Goal: Information Seeking & Learning: Understand process/instructions

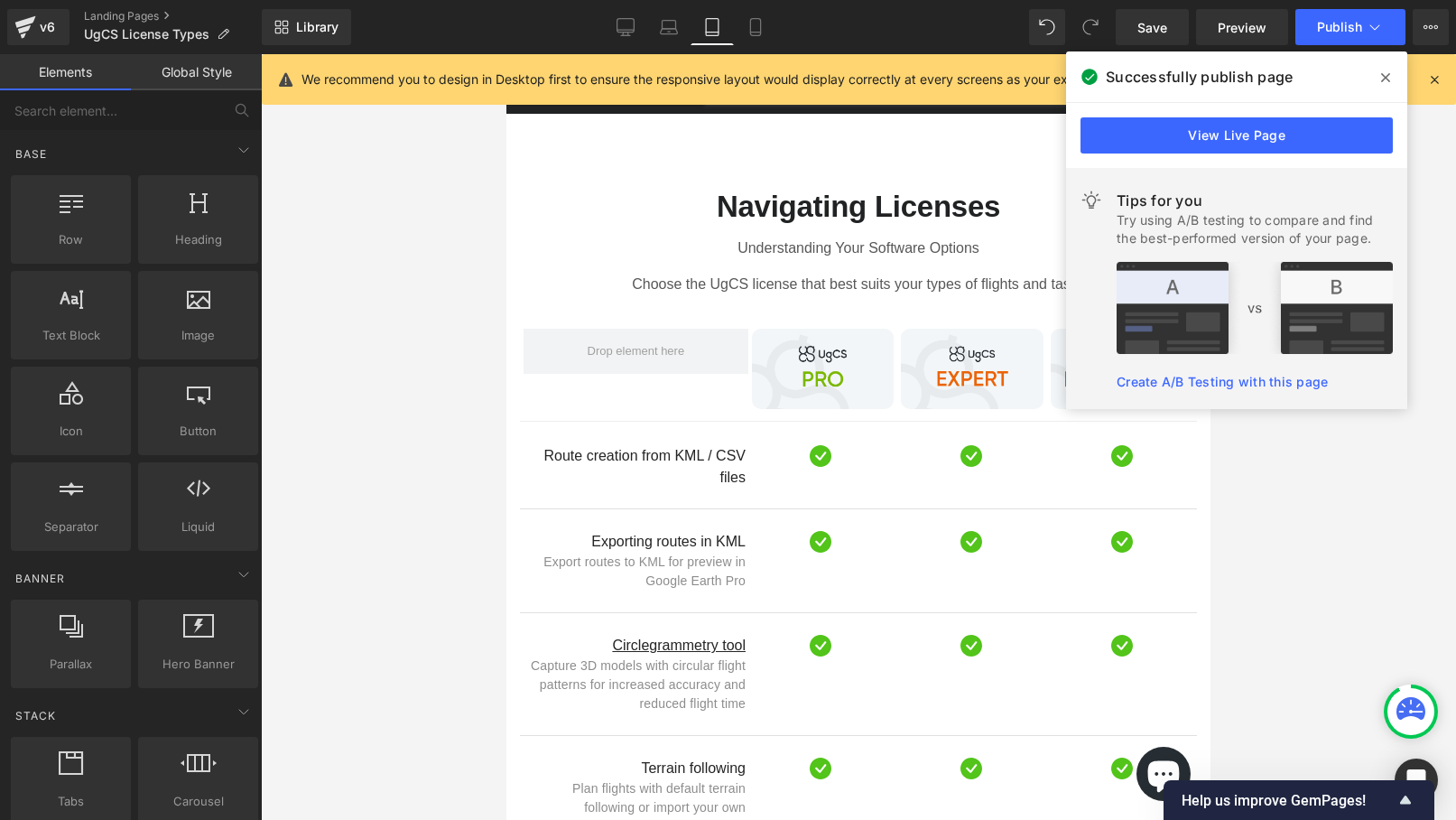
click at [1297, 488] on div at bounding box center [858, 437] width 1195 height 765
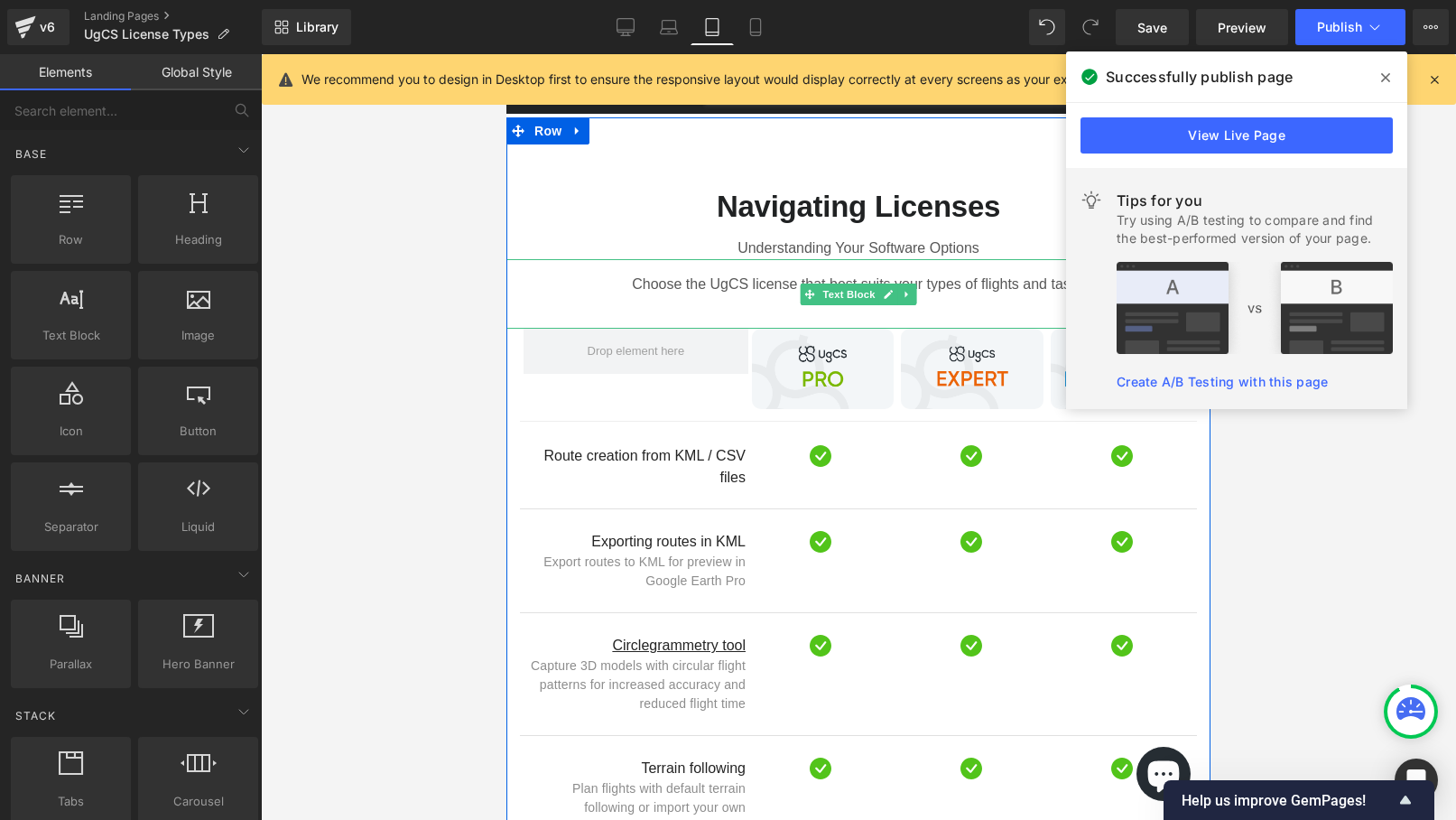
click at [897, 260] on div "Choose the UgCS license that best suits your types of flights and tasks" at bounding box center [858, 294] width 704 height 70
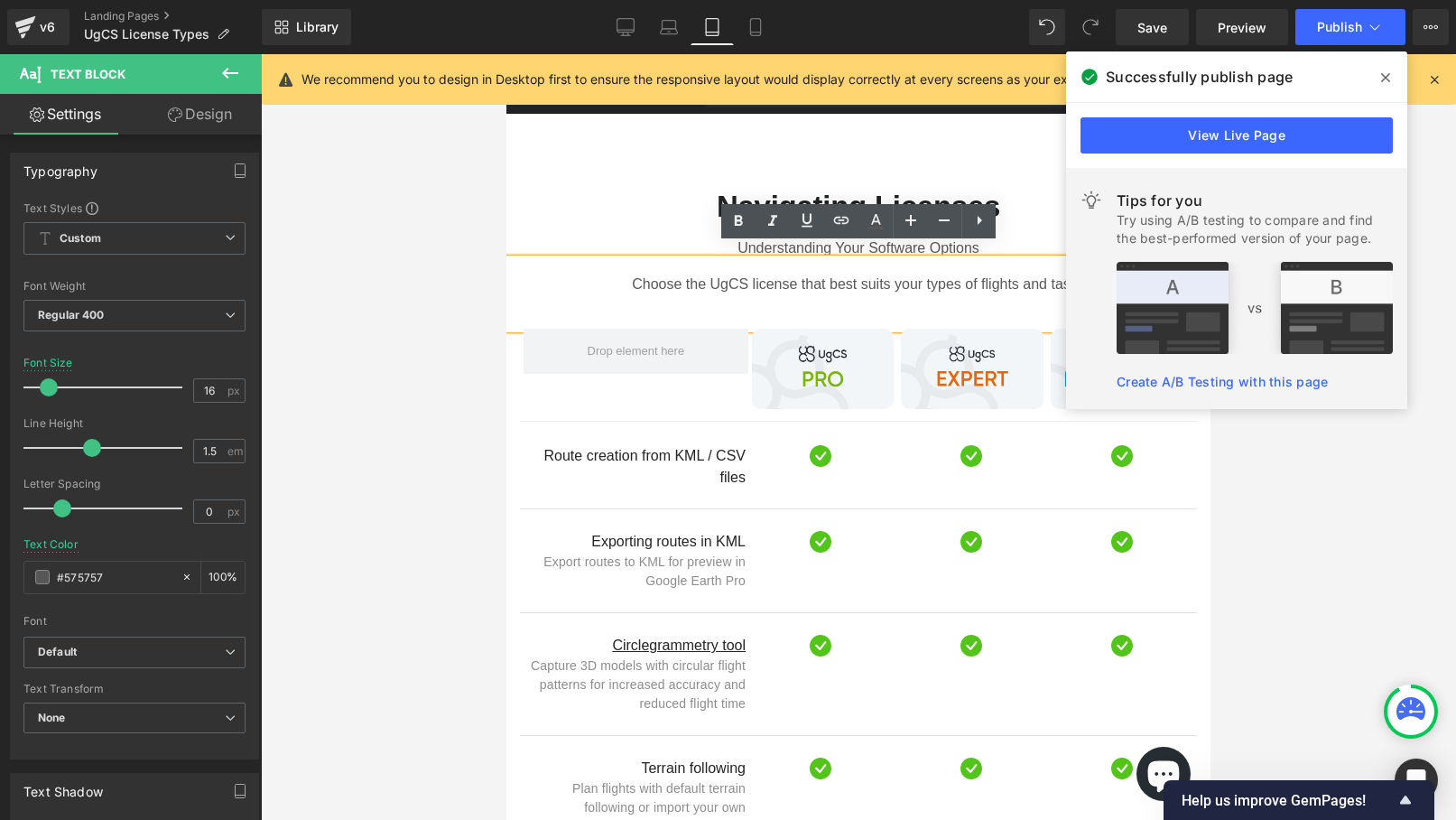
click at [869, 271] on div "Choose the UgCS license that best suits your types of flights and tasks" at bounding box center [858, 294] width 704 height 70
click at [686, 225] on div "Understanding Your Software Options" at bounding box center [858, 241] width 704 height 36
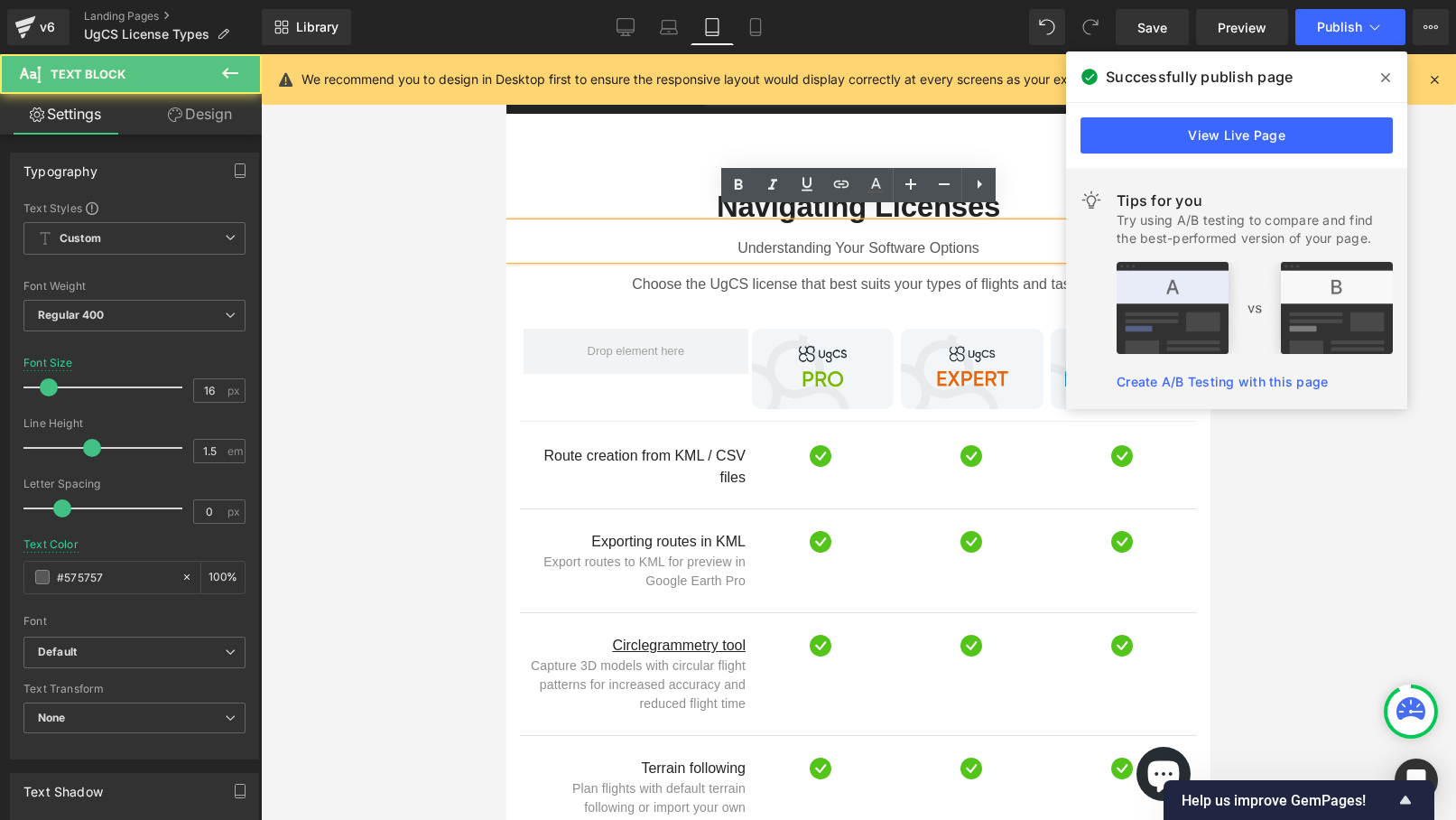
click at [844, 237] on div "Understanding Your Software Options" at bounding box center [858, 241] width 704 height 36
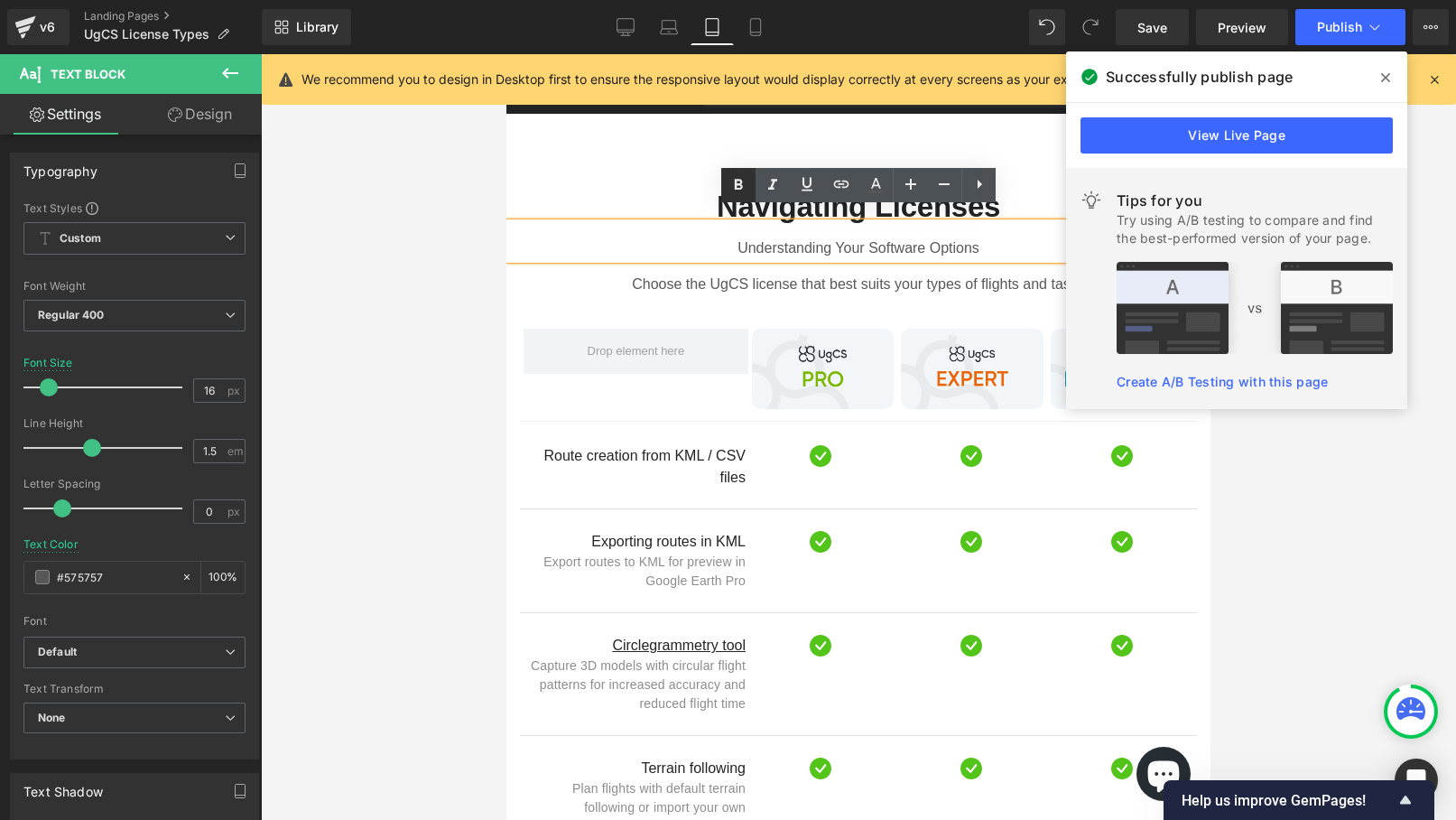
click at [746, 189] on icon at bounding box center [739, 185] width 22 height 22
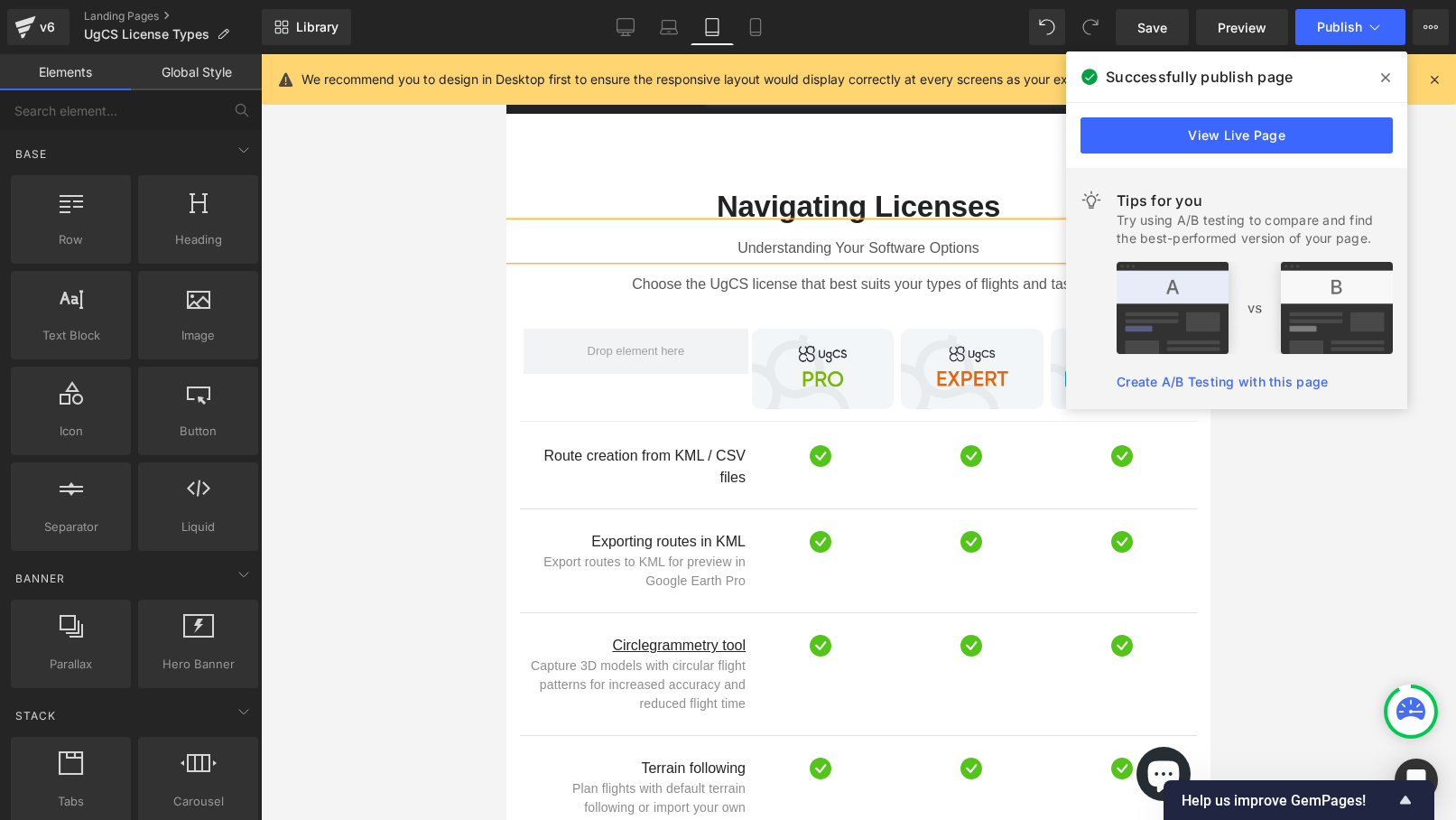
click at [1291, 506] on div at bounding box center [858, 437] width 1195 height 765
click at [1388, 72] on icon at bounding box center [1385, 78] width 9 height 14
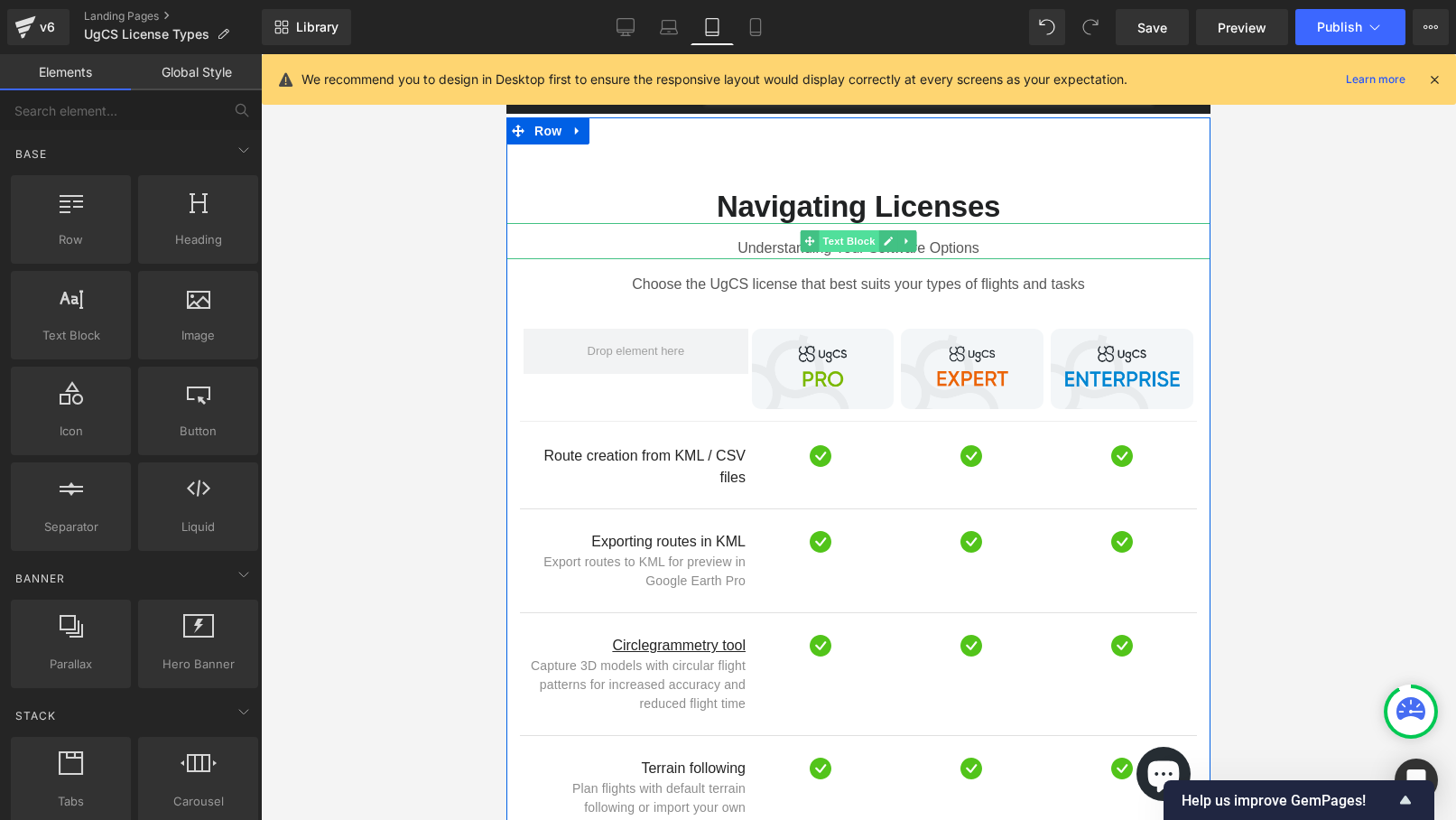
click at [849, 230] on span "Text Block" at bounding box center [849, 240] width 59 height 22
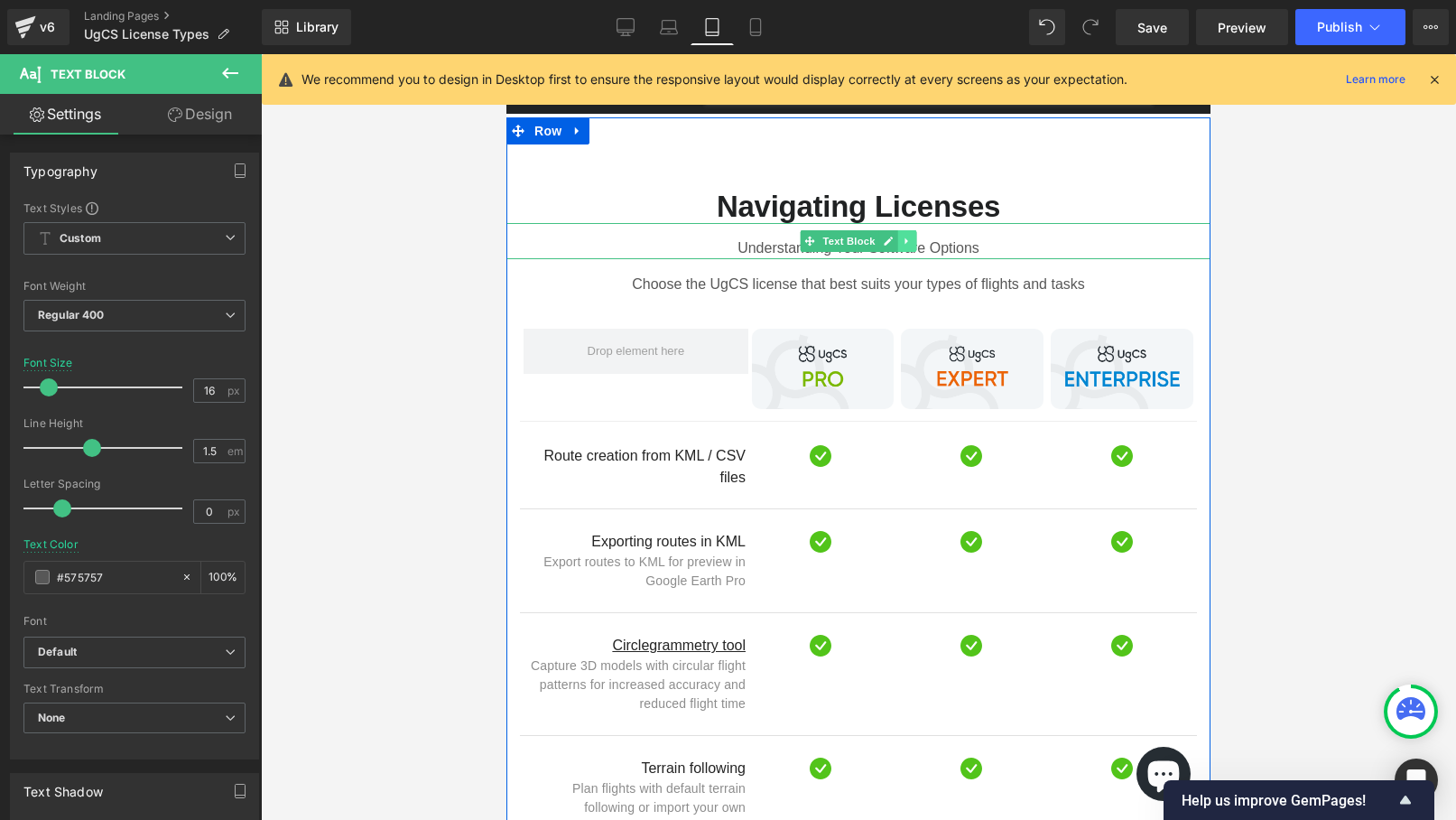
click at [911, 235] on link "Main content" at bounding box center [908, 240] width 19 height 22
click at [1012, 226] on div "Understanding Your Software Options" at bounding box center [858, 241] width 704 height 36
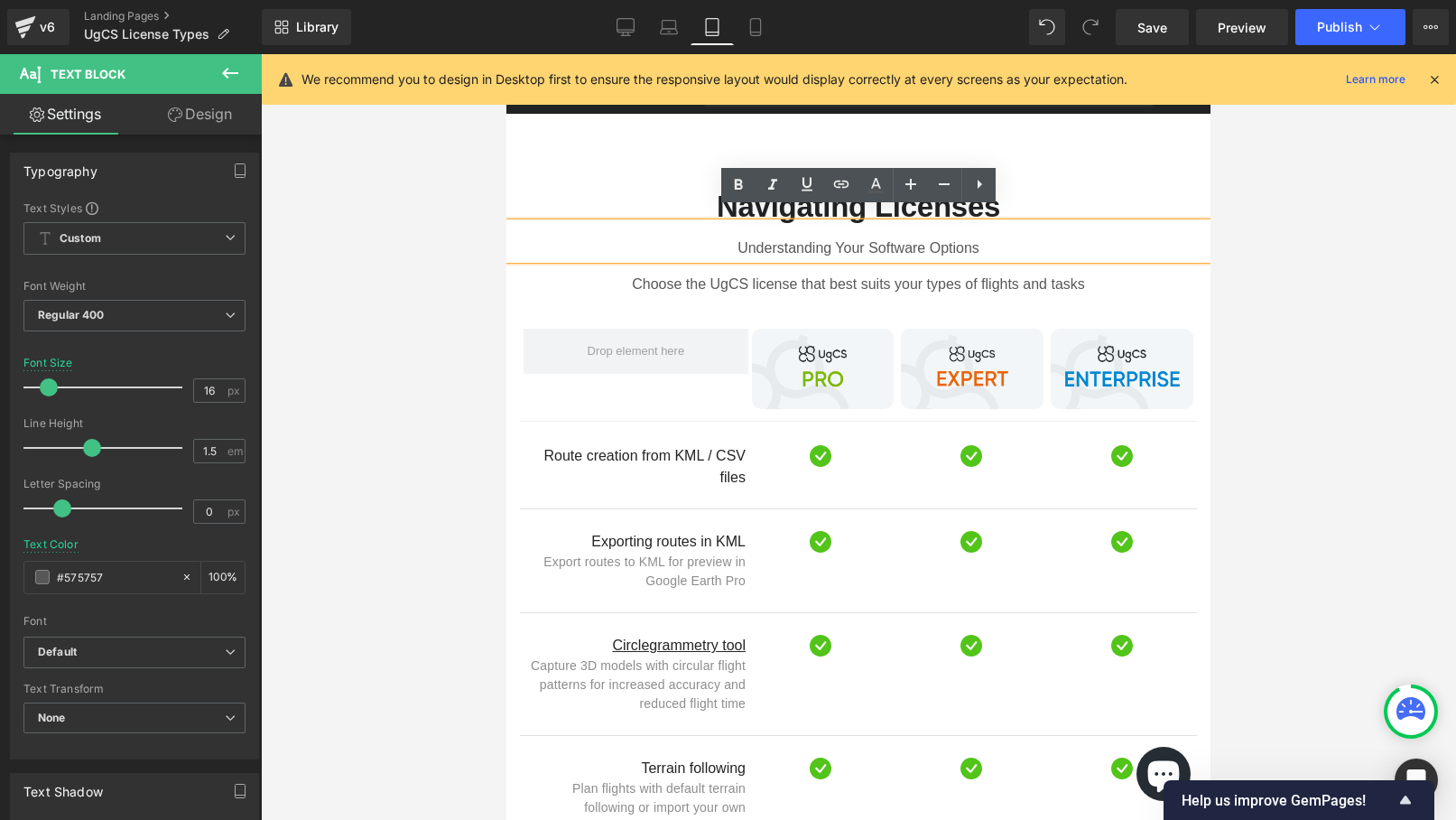
click at [843, 230] on div "Understanding Your Software Options" at bounding box center [858, 241] width 704 height 36
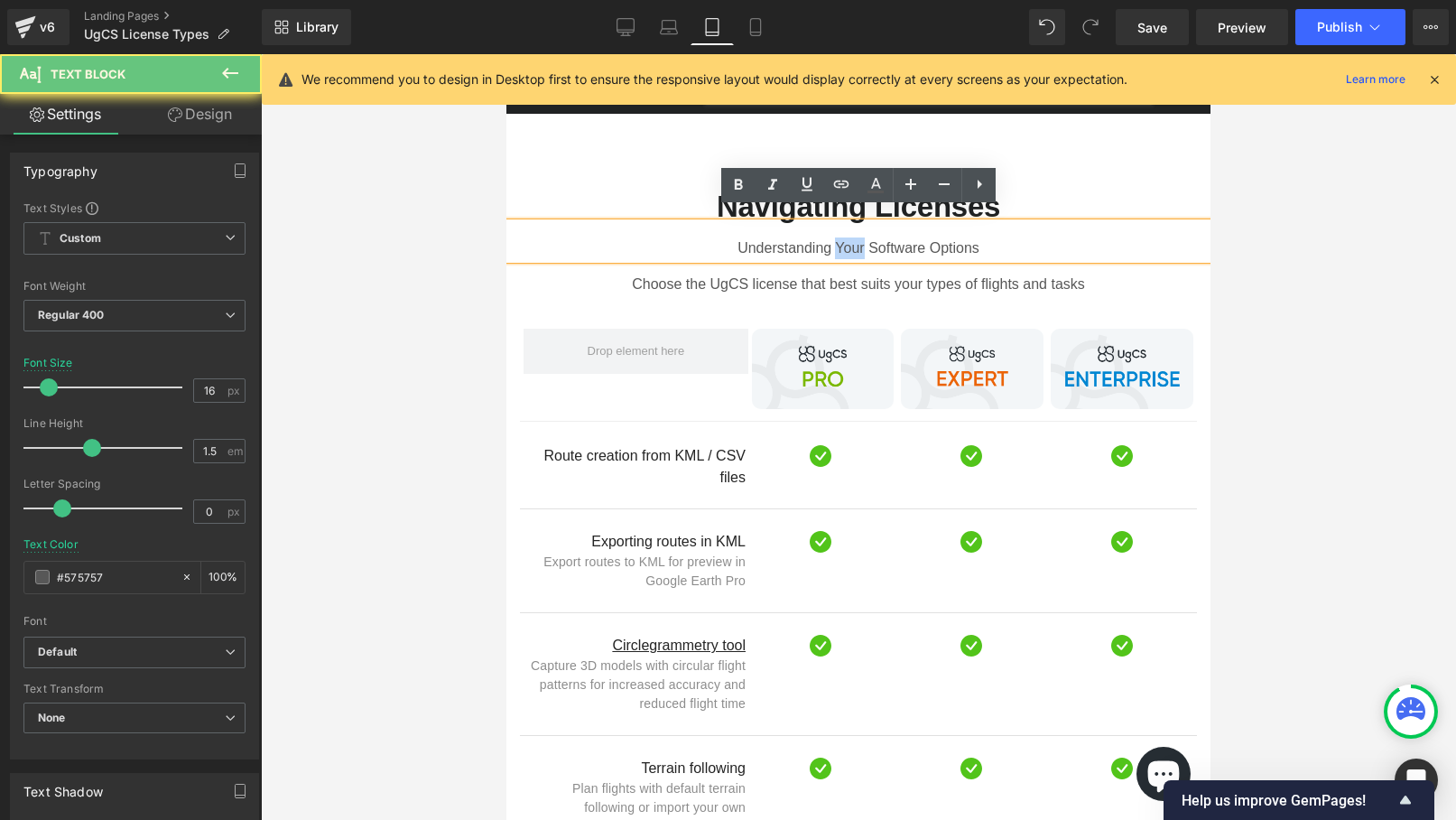
click at [843, 230] on div "Understanding Your Software Options" at bounding box center [858, 241] width 704 height 36
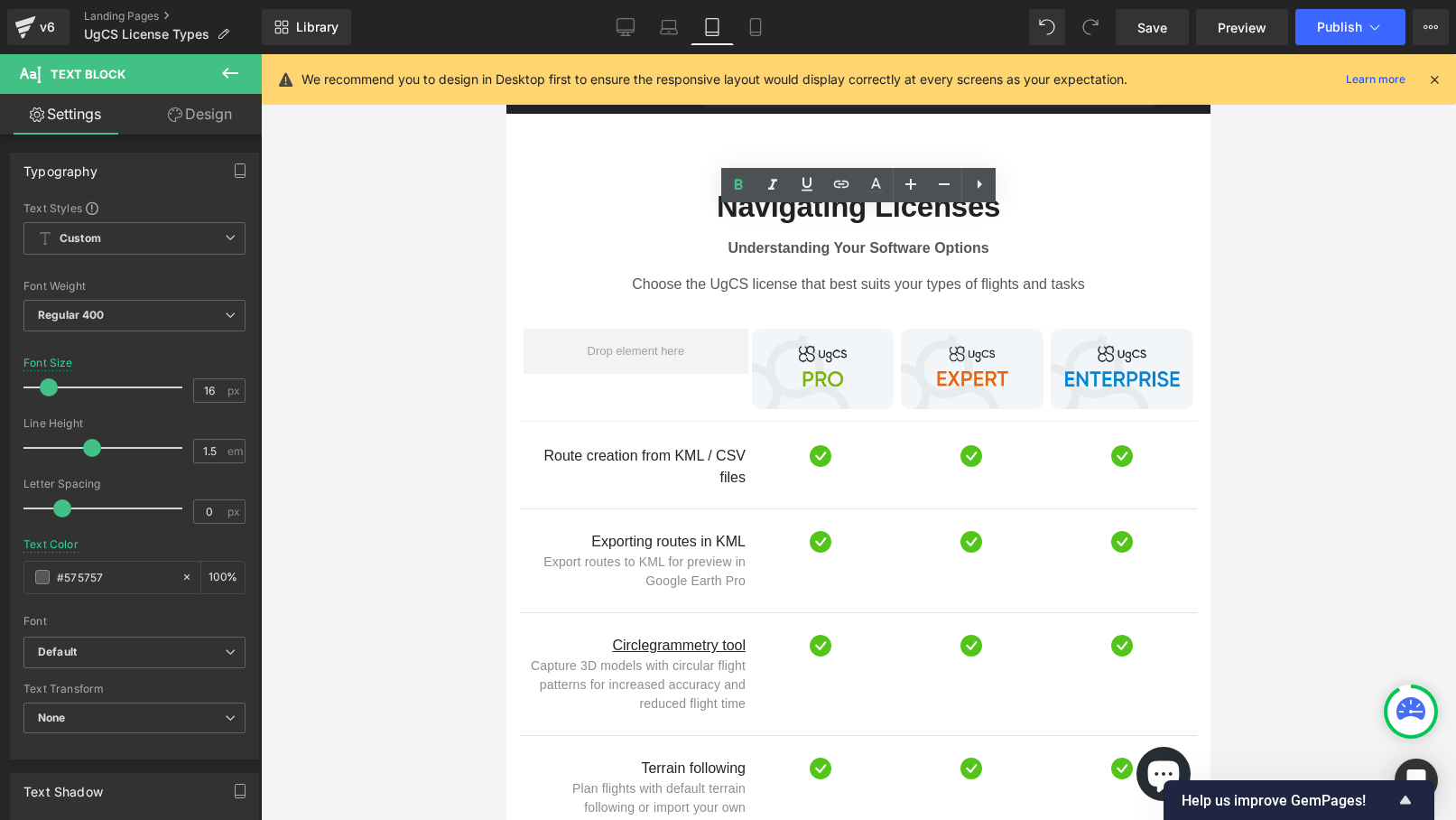
click at [1245, 211] on div at bounding box center [858, 437] width 1195 height 765
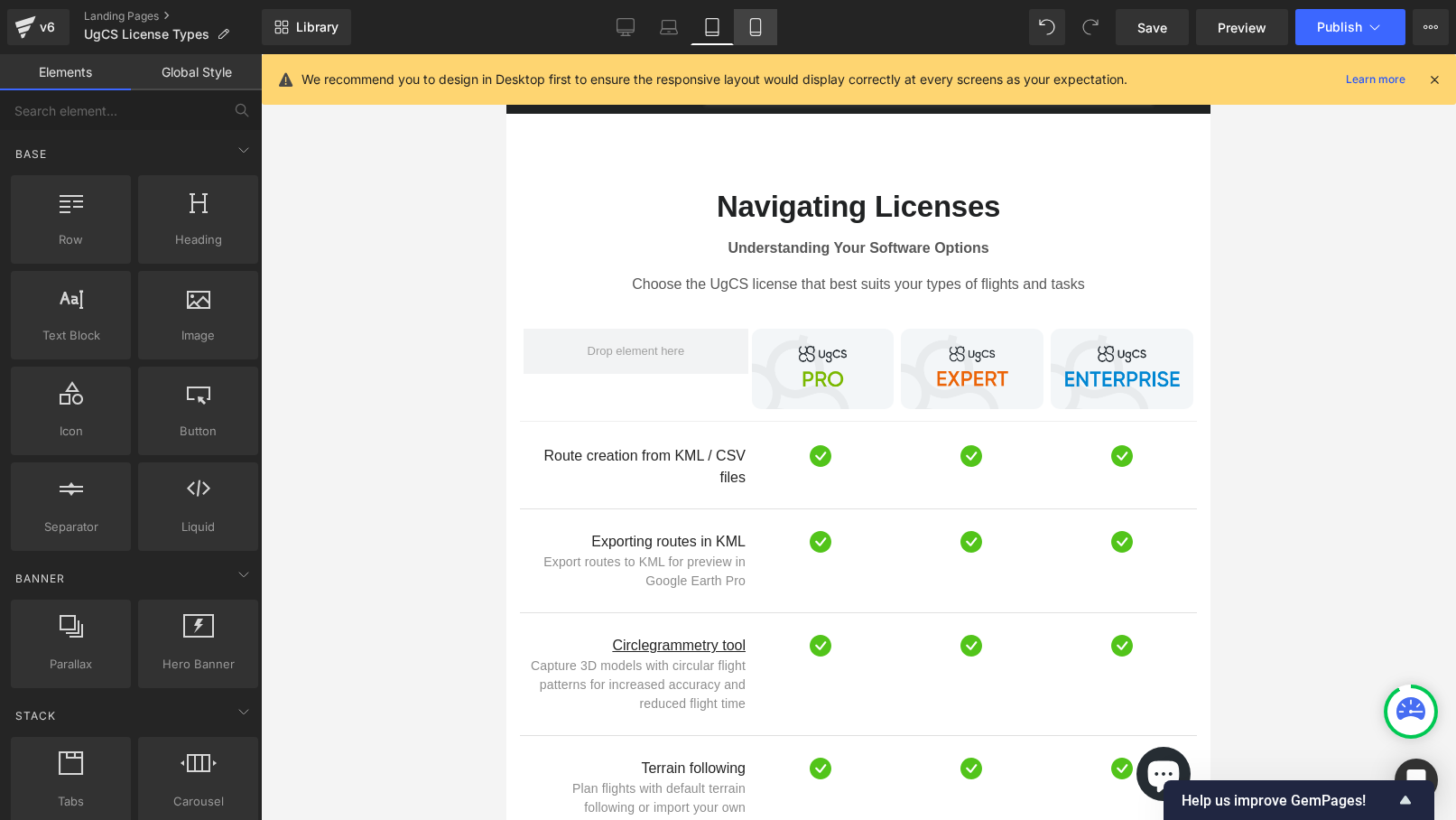
click at [763, 22] on icon at bounding box center [756, 27] width 18 height 18
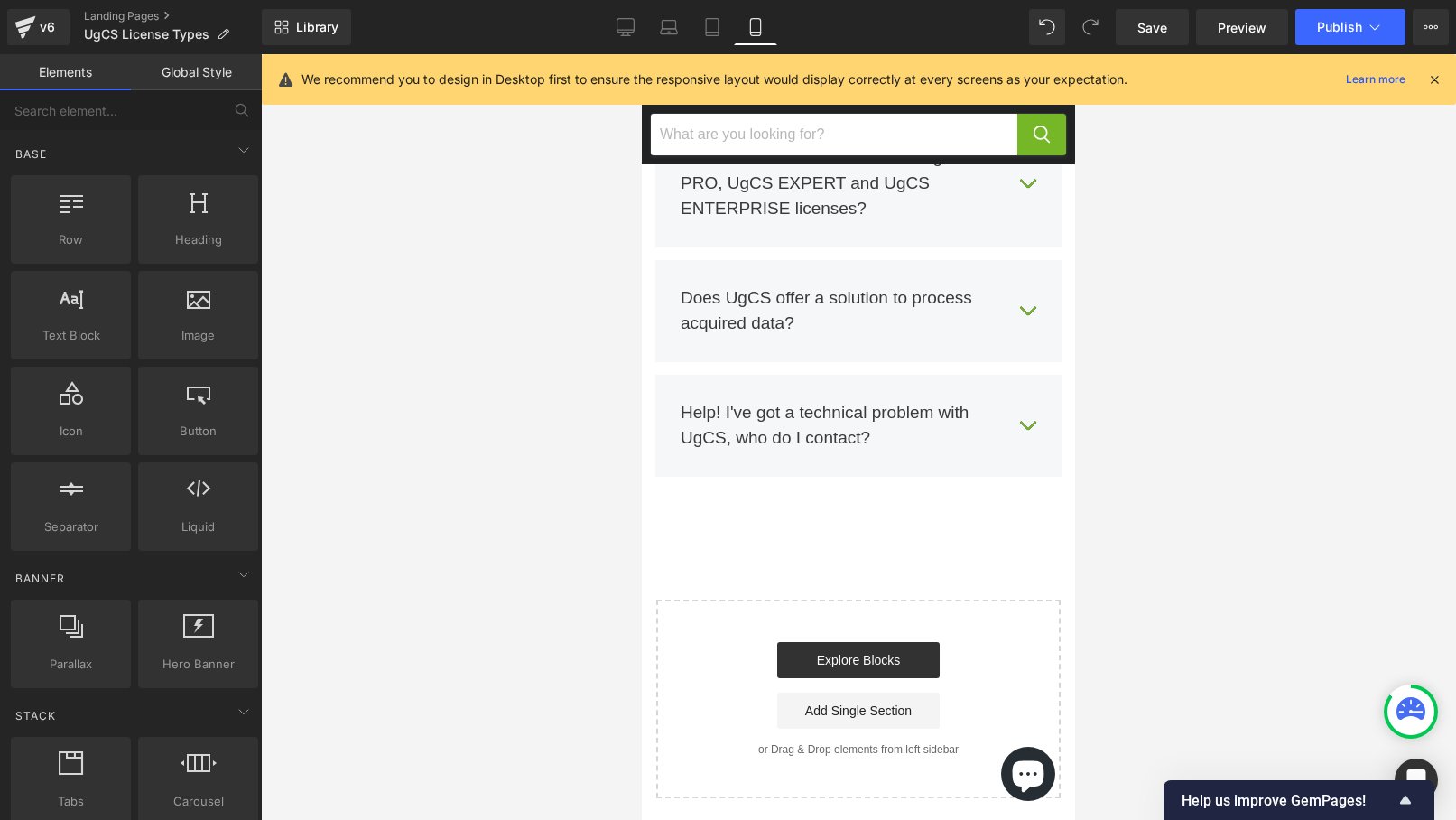
scroll to position [7559, 0]
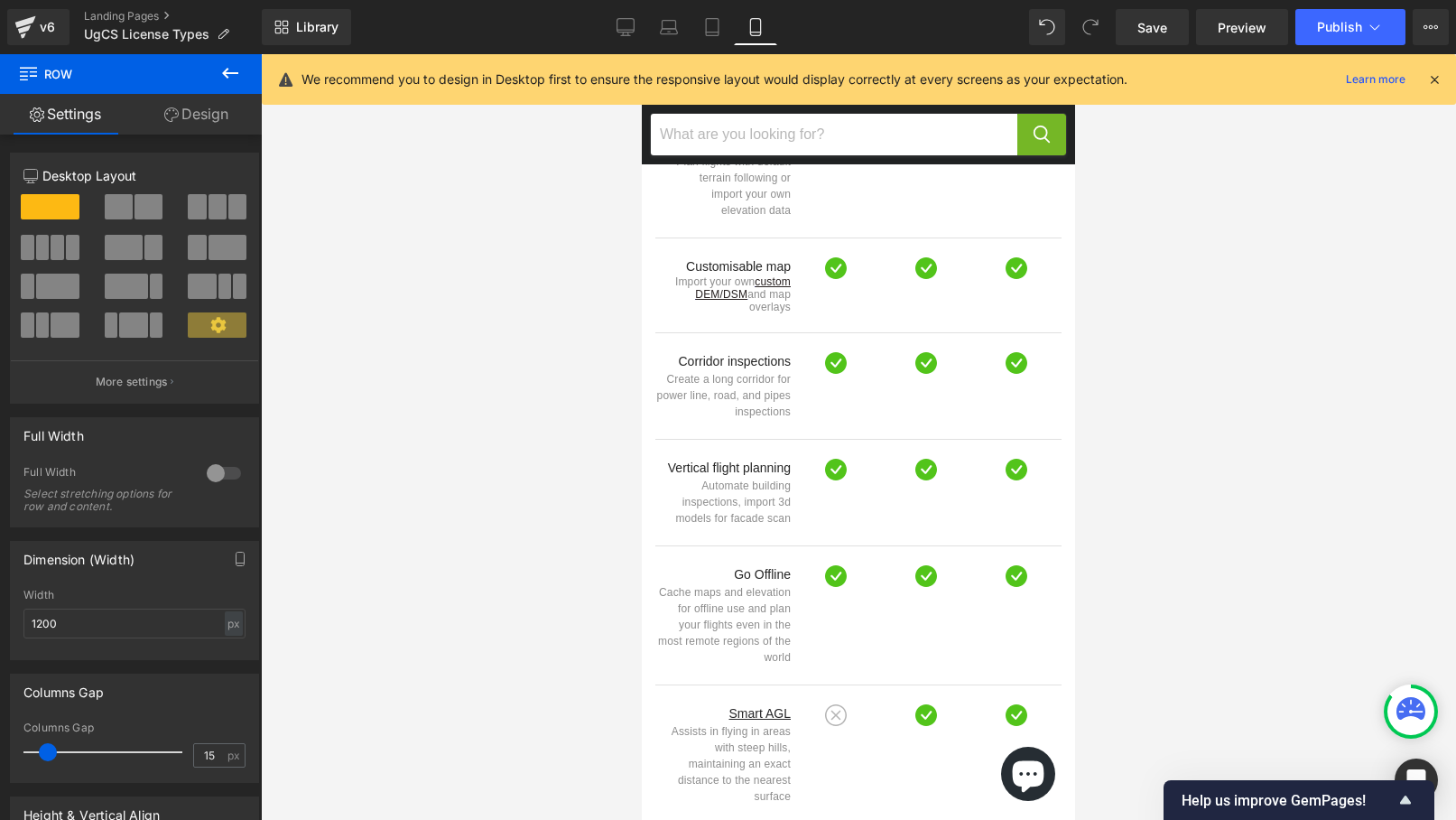
scroll to position [1944, 0]
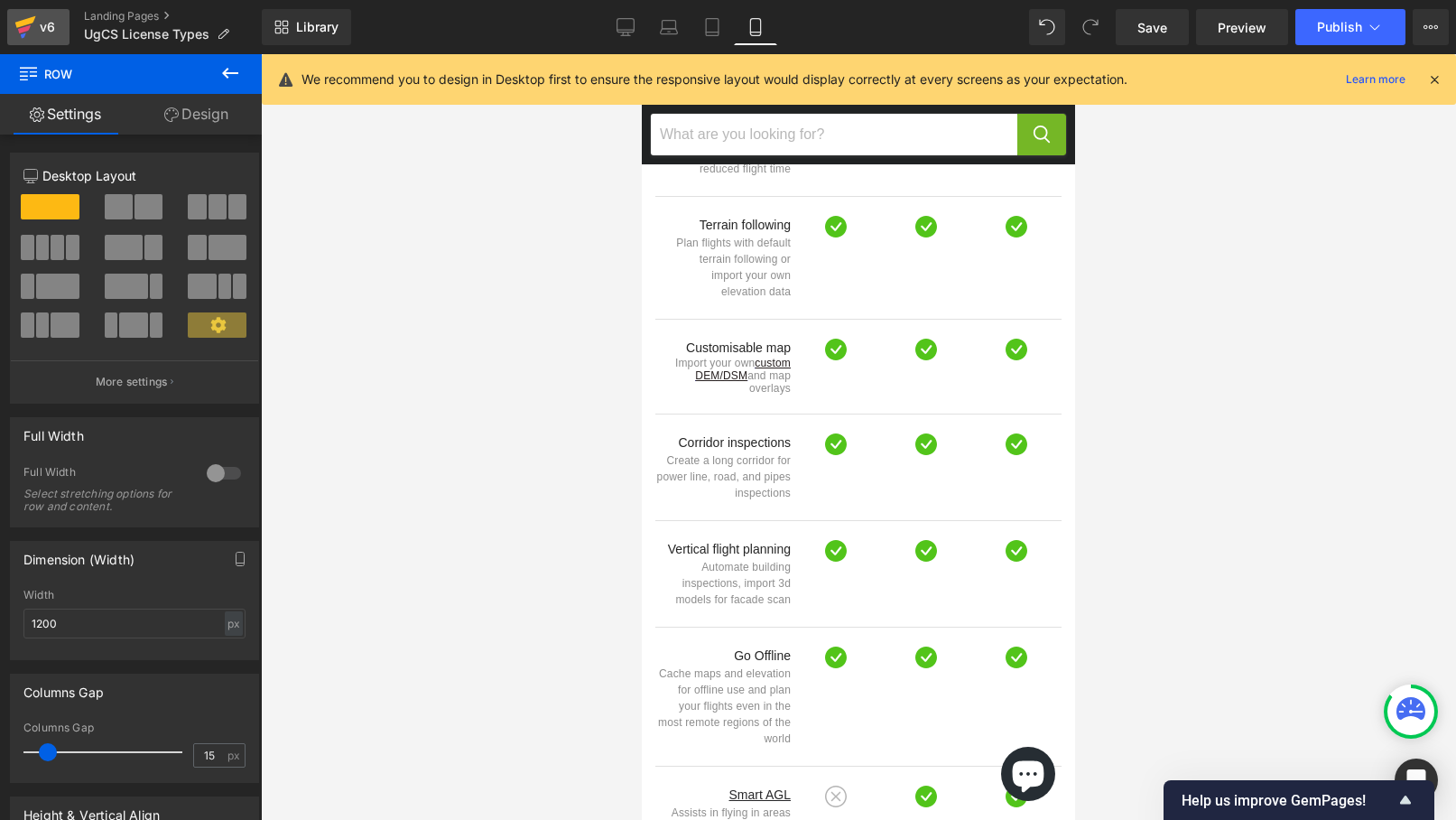
click at [58, 15] on link "v6" at bounding box center [38, 27] width 62 height 36
